Goal: Book appointment/travel/reservation

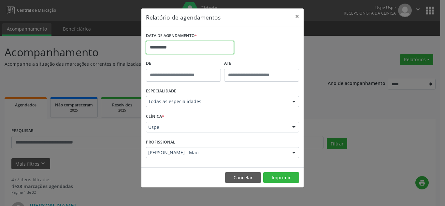
click at [174, 49] on input "**********" at bounding box center [190, 47] width 88 height 13
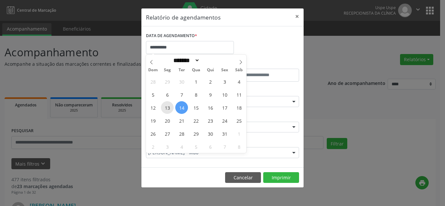
click at [166, 107] on span "13" at bounding box center [167, 107] width 13 height 13
type input "**********"
click at [227, 108] on span "17" at bounding box center [224, 107] width 13 height 13
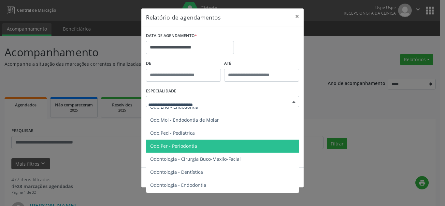
scroll to position [912, 0]
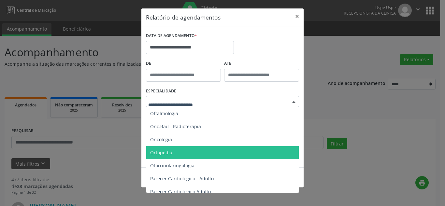
click at [183, 154] on span "Ortopedia" at bounding box center [222, 152] width 153 height 13
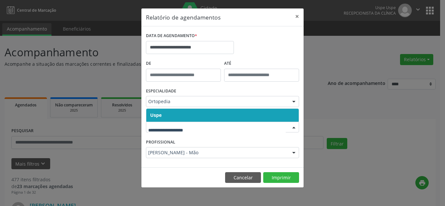
click at [225, 110] on span "Uspe" at bounding box center [222, 115] width 152 height 13
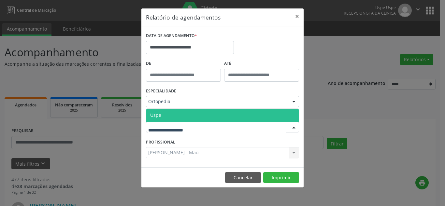
drag, startPoint x: 222, startPoint y: 126, endPoint x: 218, endPoint y: 115, distance: 12.3
click at [223, 126] on div at bounding box center [222, 127] width 153 height 11
click at [218, 115] on span "Uspe" at bounding box center [222, 115] width 152 height 13
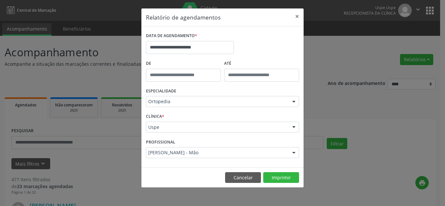
click at [291, 152] on div at bounding box center [294, 153] width 10 height 11
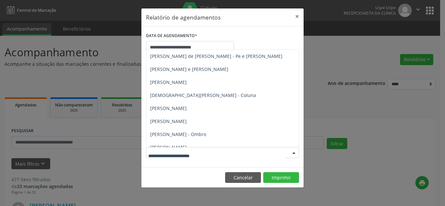
scroll to position [0, 0]
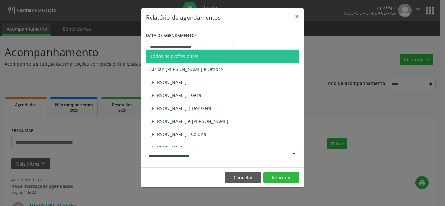
click at [181, 56] on span "Todos os profissionais" at bounding box center [174, 56] width 48 height 6
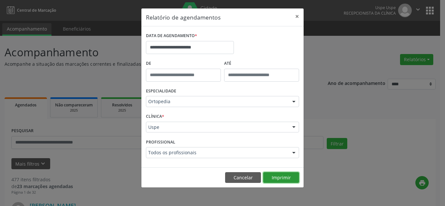
click at [283, 176] on button "Imprimir" at bounding box center [281, 177] width 36 height 11
